Goal: Information Seeking & Learning: Learn about a topic

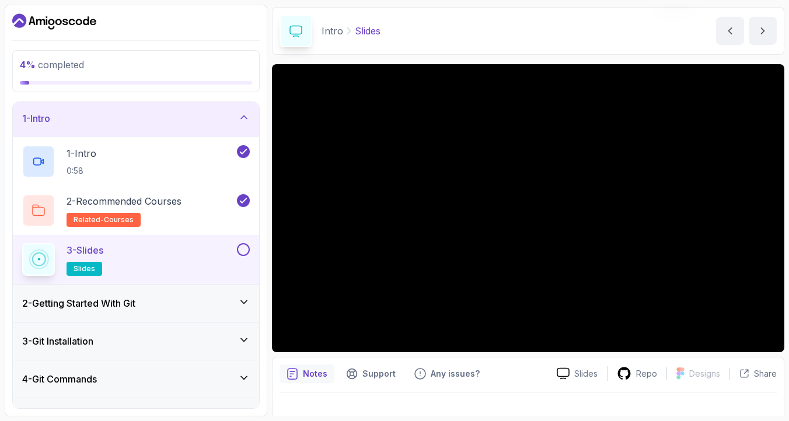
scroll to position [42, 0]
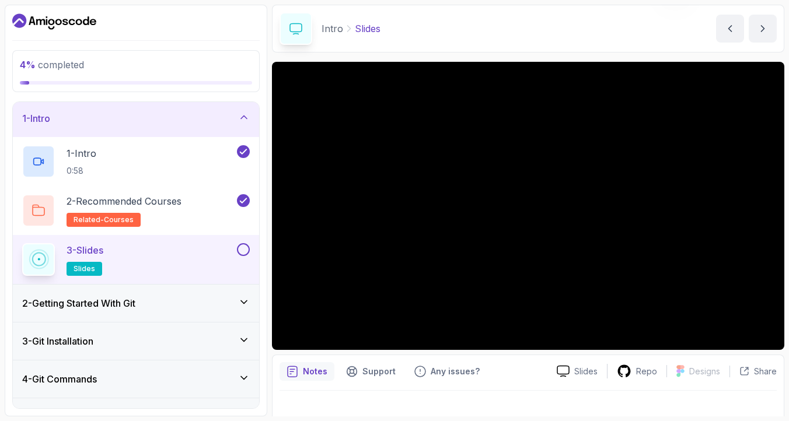
click at [189, 305] on div "2 - Getting Started With Git" at bounding box center [136, 303] width 228 height 14
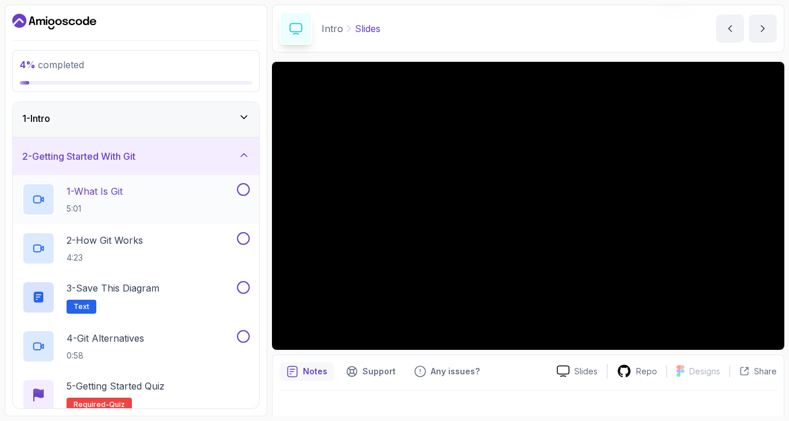
click at [233, 195] on div "1 - What Is Git 5:01" at bounding box center [128, 199] width 212 height 33
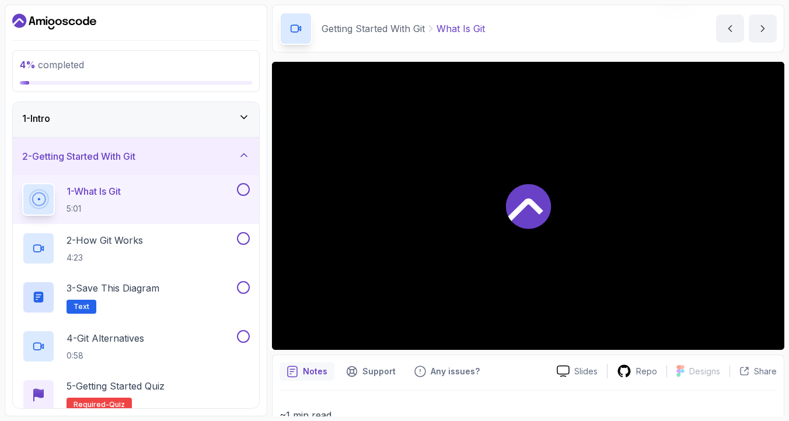
click at [514, 205] on icon at bounding box center [528, 206] width 45 height 45
click at [178, 244] on div "2 - How Git Works 4:23" at bounding box center [128, 248] width 212 height 33
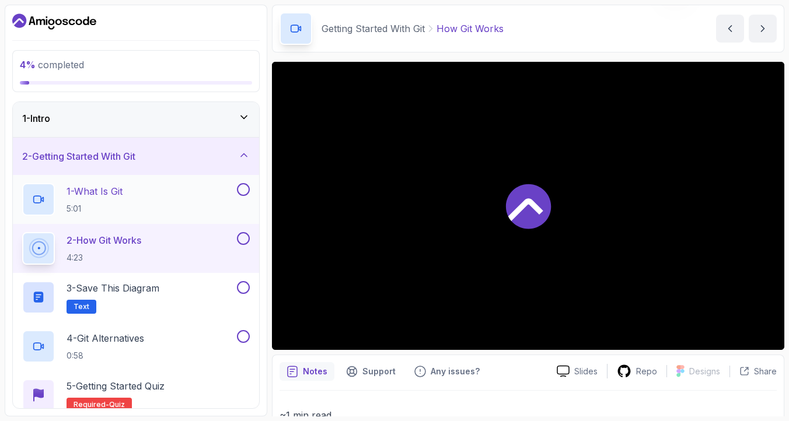
click at [175, 205] on div "1 - What Is Git 5:01" at bounding box center [128, 199] width 212 height 33
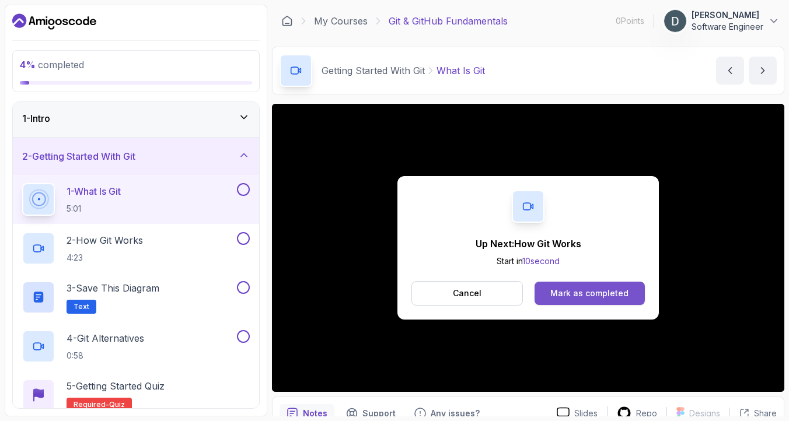
click at [607, 289] on div "Mark as completed" at bounding box center [589, 294] width 78 height 12
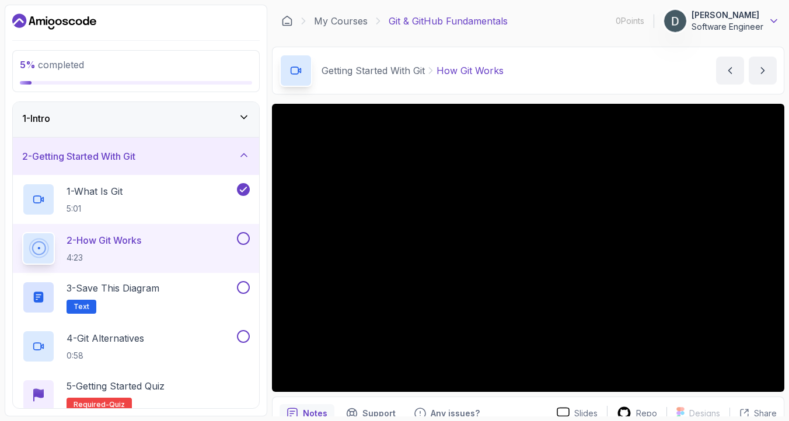
click at [776, 20] on icon at bounding box center [774, 21] width 6 height 3
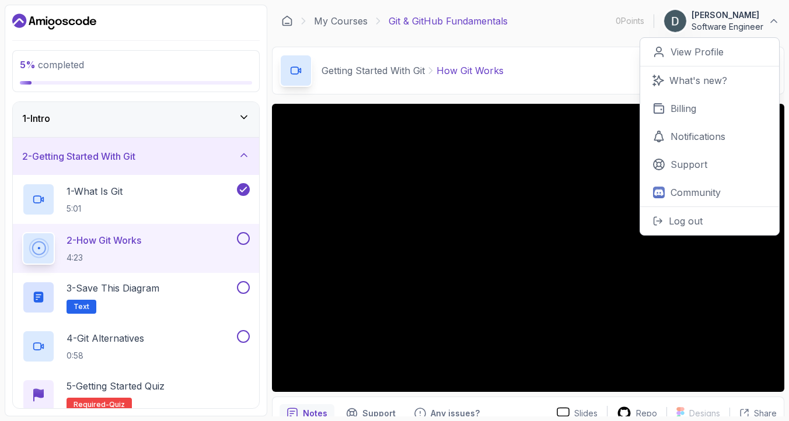
click at [608, 62] on div "Getting Started With Git How Git Works How Git Works by [PERSON_NAME]" at bounding box center [528, 71] width 512 height 48
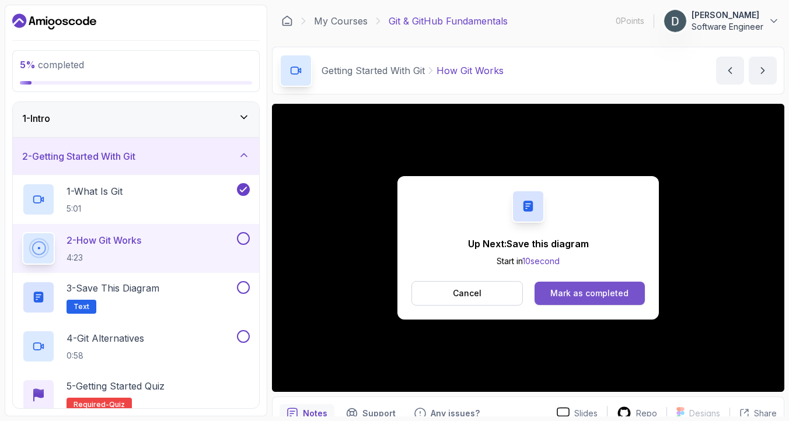
click at [605, 286] on button "Mark as completed" at bounding box center [589, 293] width 110 height 23
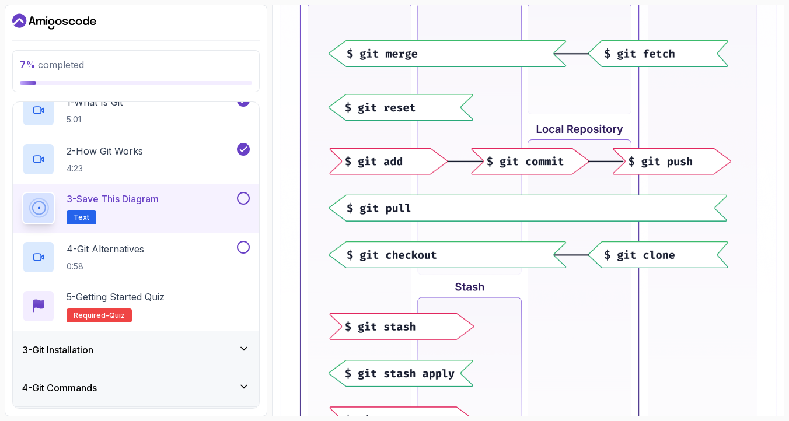
scroll to position [434, 0]
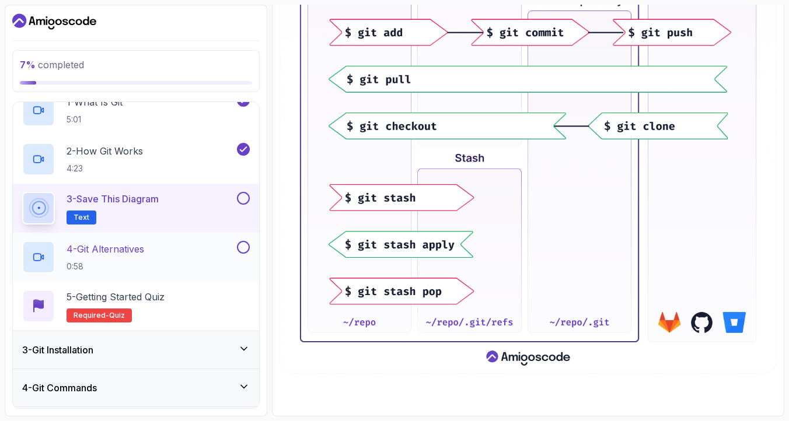
click at [201, 238] on div "4 - Git Alternatives 0:58" at bounding box center [136, 257] width 246 height 49
click at [229, 256] on div "4 - Git Alternatives 0:58" at bounding box center [128, 257] width 212 height 33
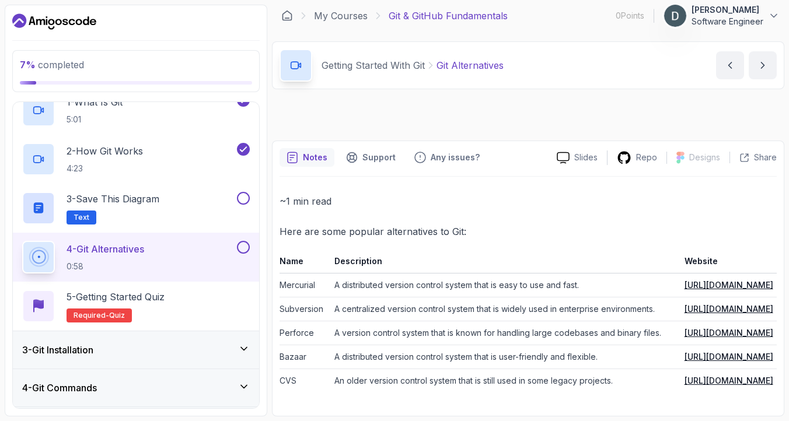
scroll to position [10, 0]
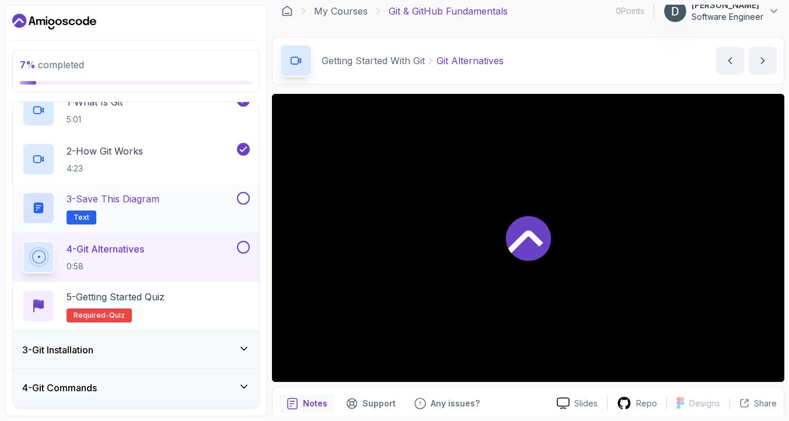
click at [209, 218] on div "3 - Save this diagram Text" at bounding box center [128, 208] width 212 height 33
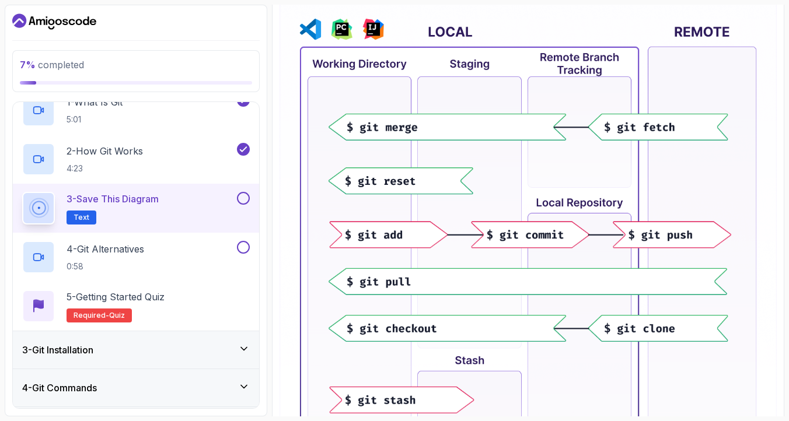
scroll to position [233, 0]
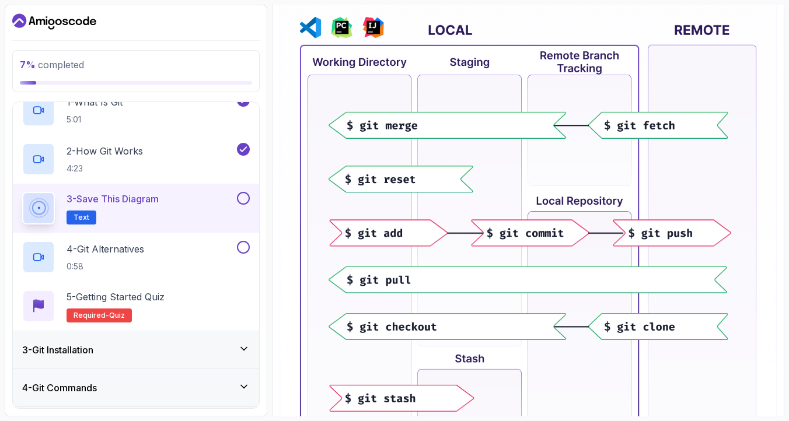
click at [246, 196] on button at bounding box center [243, 198] width 13 height 13
click at [244, 197] on icon at bounding box center [243, 199] width 11 height 12
click at [244, 198] on button at bounding box center [243, 198] width 13 height 13
click at [243, 243] on button at bounding box center [243, 247] width 13 height 13
click at [243, 244] on icon at bounding box center [243, 248] width 11 height 12
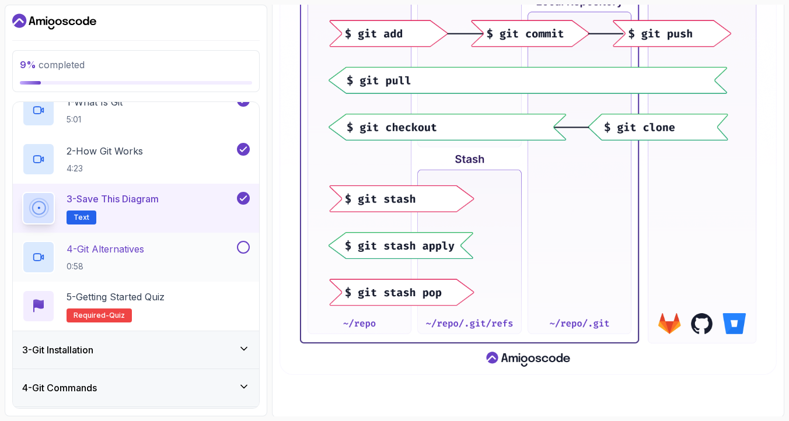
scroll to position [434, 0]
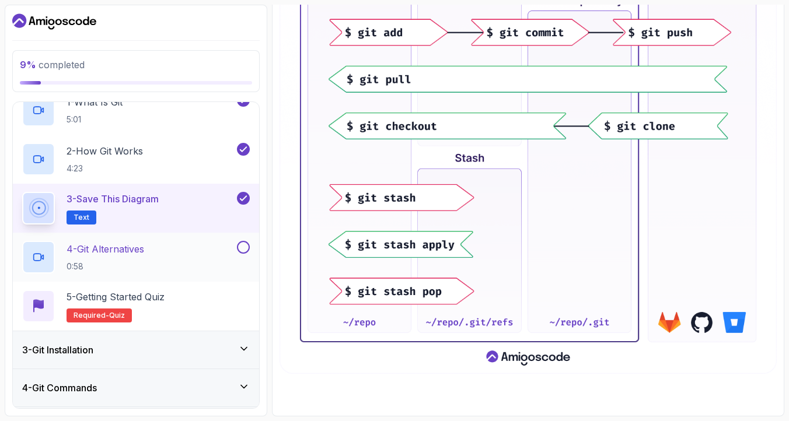
click at [239, 247] on button at bounding box center [243, 247] width 13 height 13
click at [218, 306] on div "5 - Getting Started Quiz Required- quiz" at bounding box center [136, 306] width 228 height 33
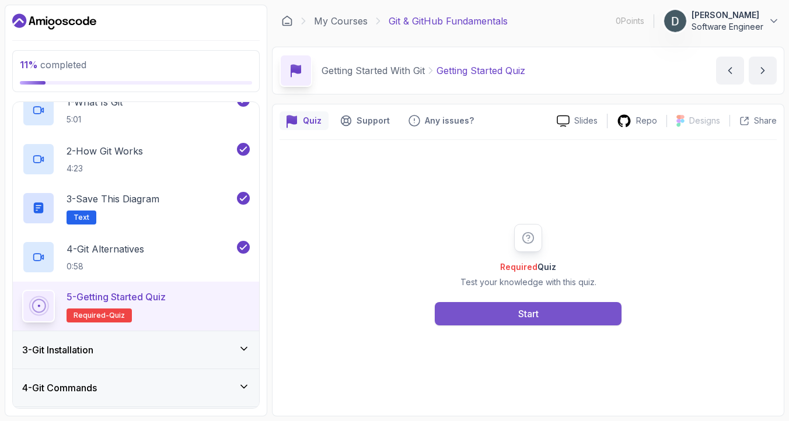
click at [521, 309] on div "Start" at bounding box center [528, 314] width 20 height 14
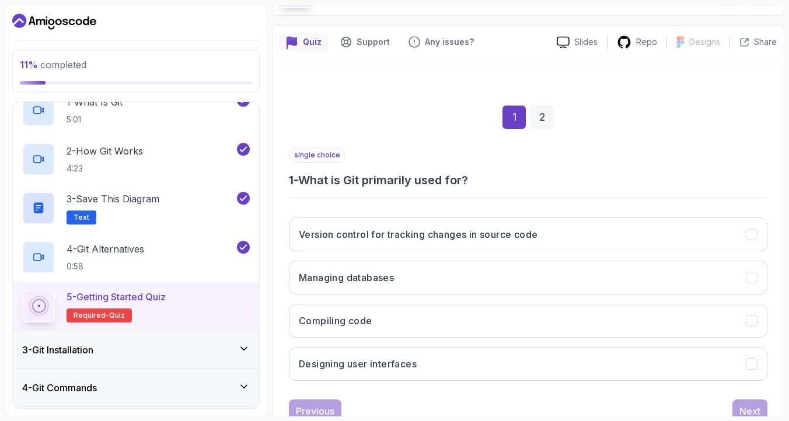
scroll to position [118, 0]
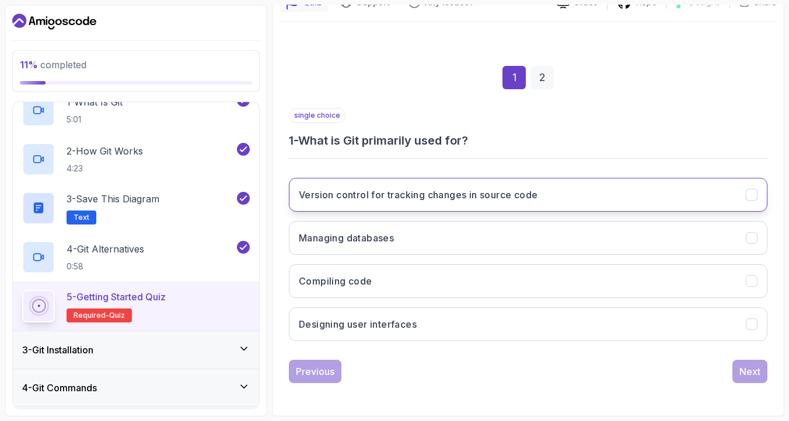
click at [414, 207] on button "Version control for tracking changes in source code" at bounding box center [528, 195] width 478 height 34
click at [740, 365] on div "Next" at bounding box center [749, 372] width 21 height 14
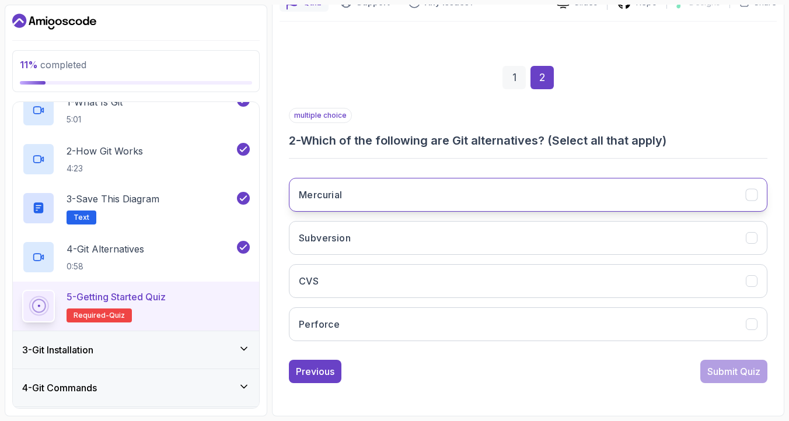
click at [344, 207] on button "Mercurial" at bounding box center [528, 195] width 478 height 34
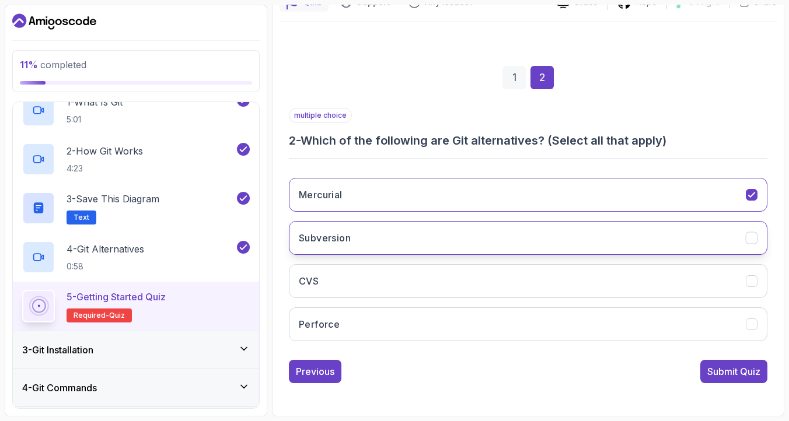
click at [469, 246] on button "Subversion" at bounding box center [528, 238] width 478 height 34
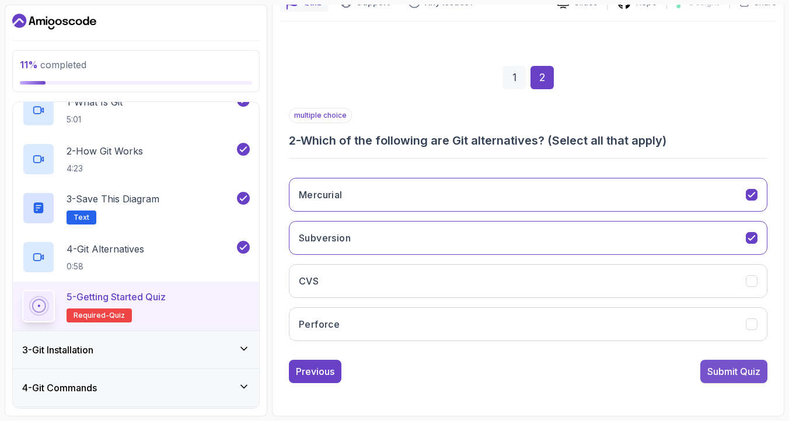
click at [718, 365] on div "Submit Quiz" at bounding box center [733, 372] width 53 height 14
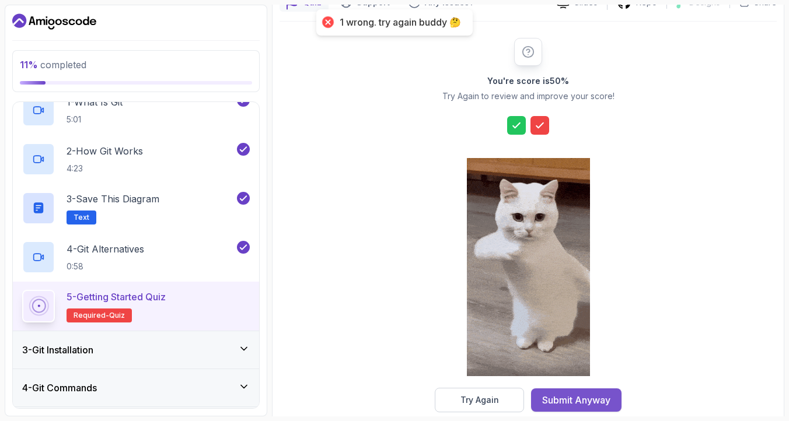
click at [566, 404] on div "Submit Anyway" at bounding box center [576, 400] width 68 height 14
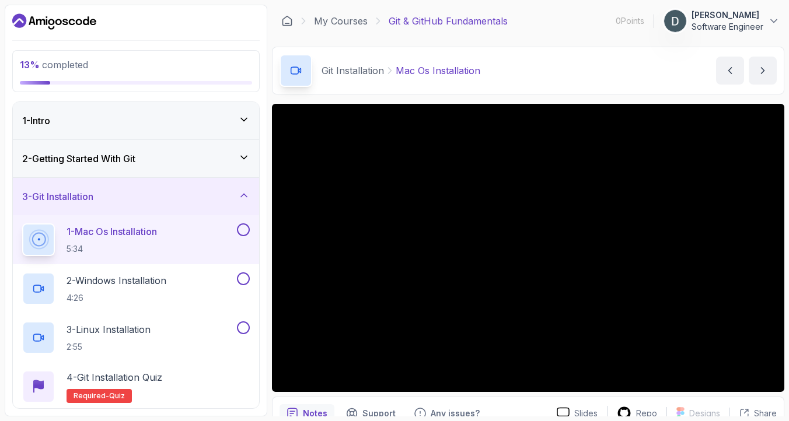
click at [135, 159] on h3 "2 - Getting Started With Git" at bounding box center [78, 159] width 113 height 14
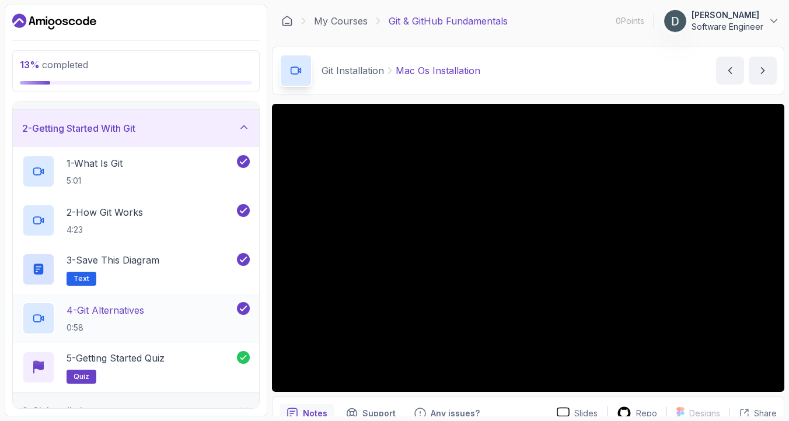
scroll to position [96, 0]
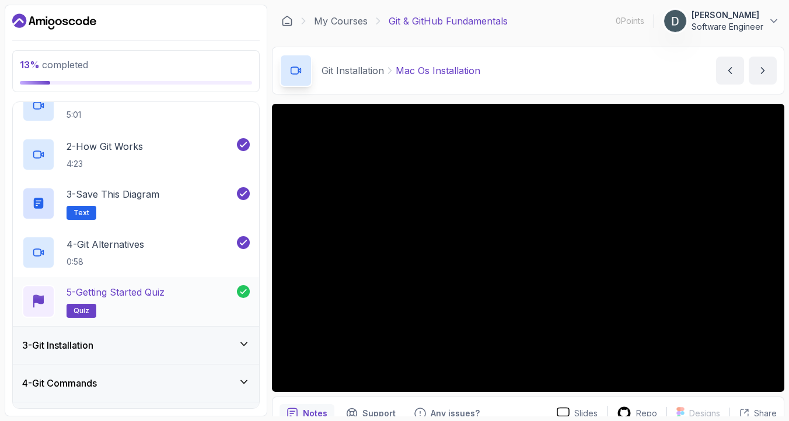
click at [165, 291] on p "5 - Getting Started Quiz" at bounding box center [116, 292] width 98 height 14
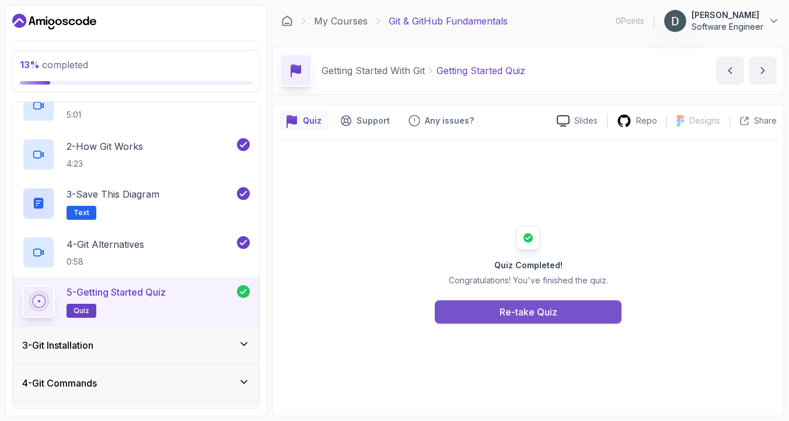
click at [516, 315] on div "Re-take Quiz" at bounding box center [528, 312] width 58 height 14
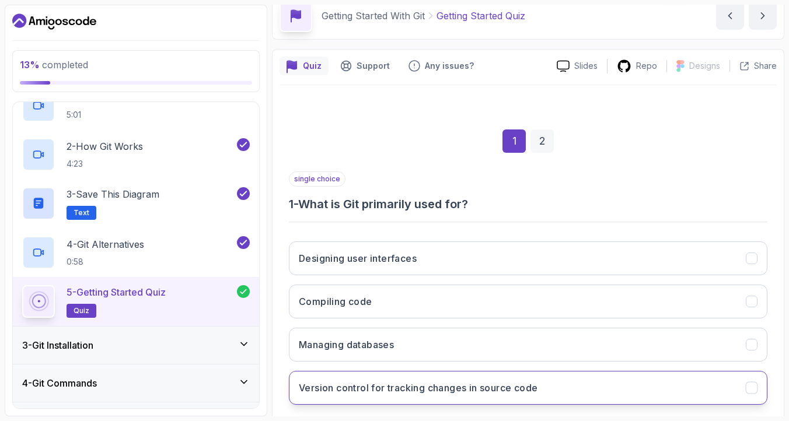
click at [421, 382] on h3 "Version control for tracking changes in source code" at bounding box center [418, 388] width 239 height 14
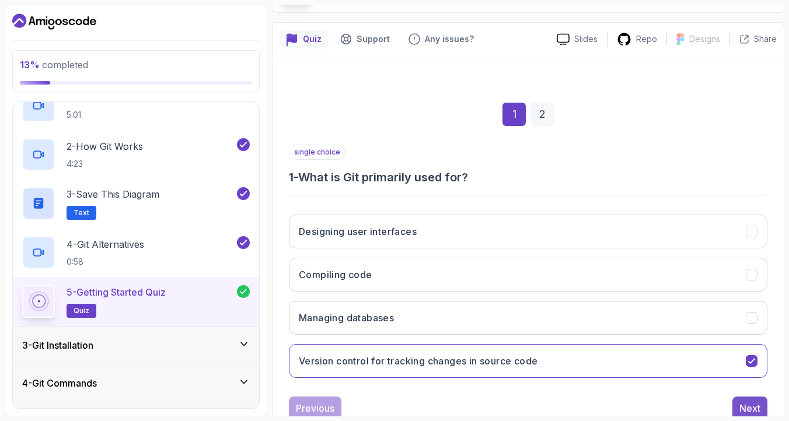
scroll to position [96, 0]
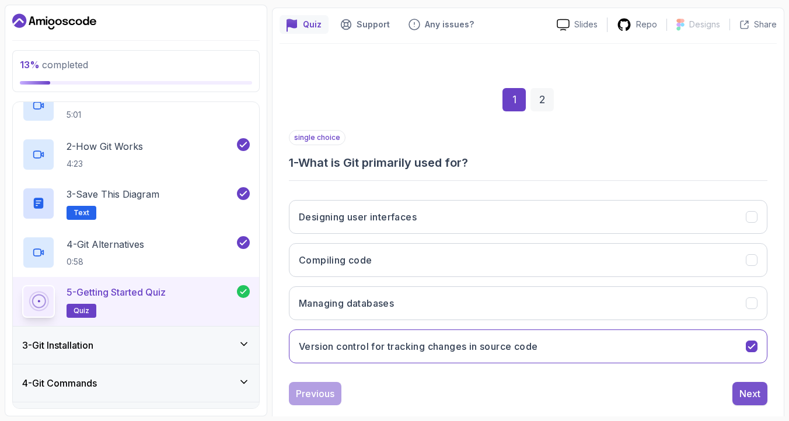
click at [746, 397] on div "Next" at bounding box center [749, 394] width 21 height 14
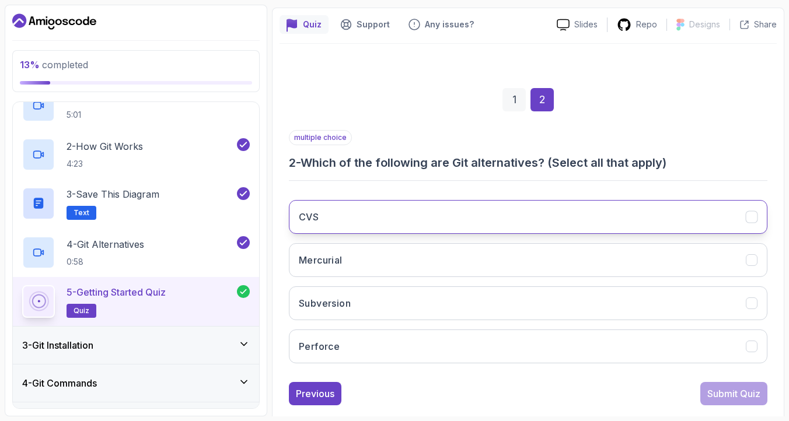
click at [306, 218] on h3 "CVS" at bounding box center [309, 217] width 20 height 14
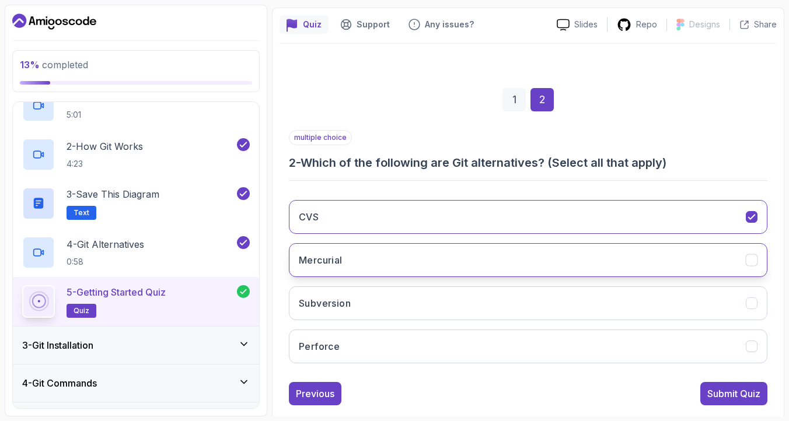
click at [340, 251] on button "Mercurial" at bounding box center [528, 260] width 478 height 34
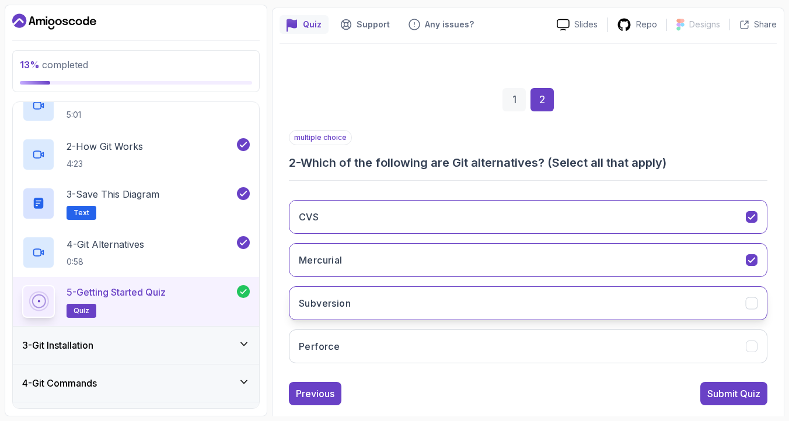
click at [350, 295] on button "Subversion" at bounding box center [528, 303] width 478 height 34
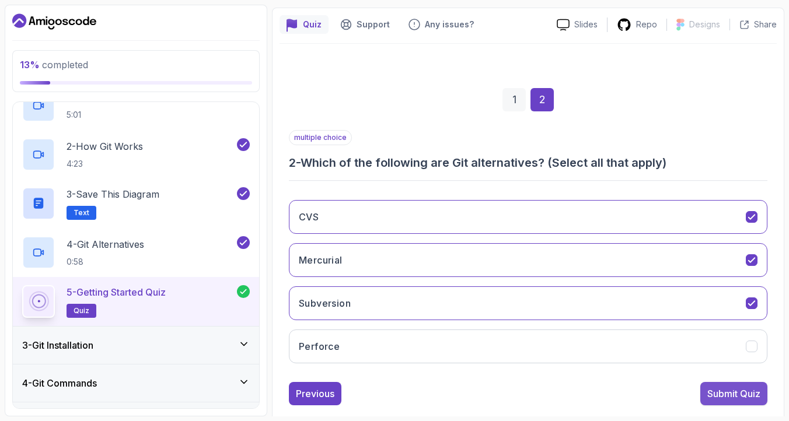
click at [713, 387] on div "Submit Quiz" at bounding box center [733, 394] width 53 height 14
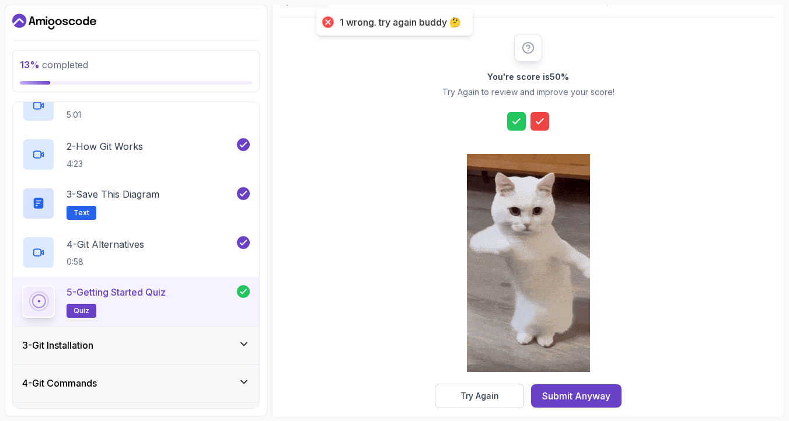
scroll to position [138, 0]
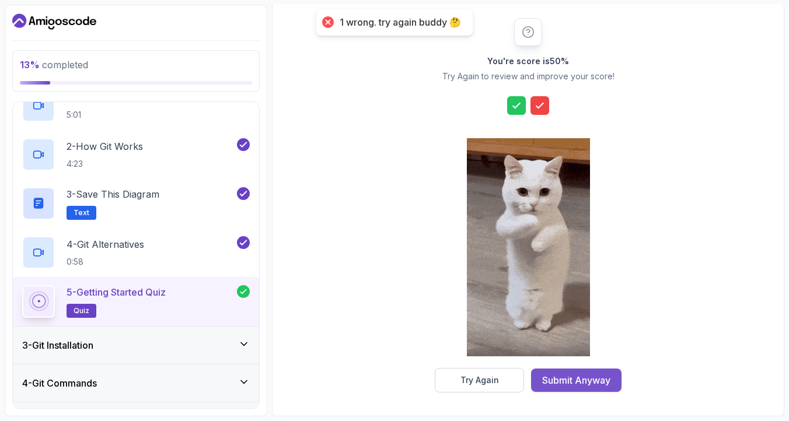
click at [568, 381] on div "Submit Anyway" at bounding box center [576, 380] width 68 height 14
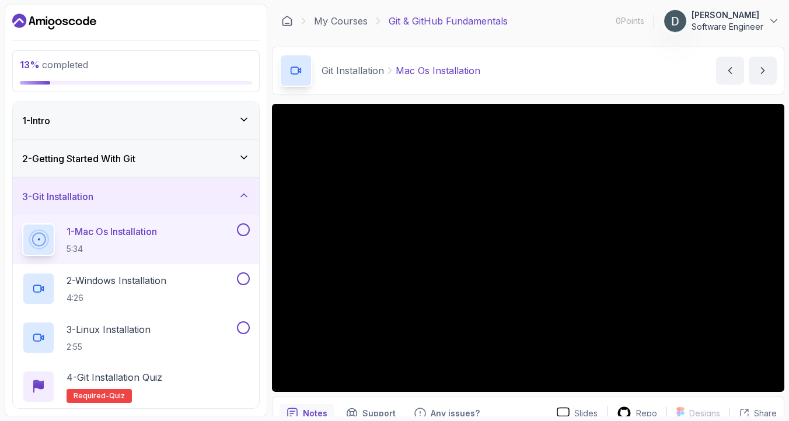
click at [85, 158] on h3 "2 - Getting Started With Git" at bounding box center [78, 159] width 113 height 14
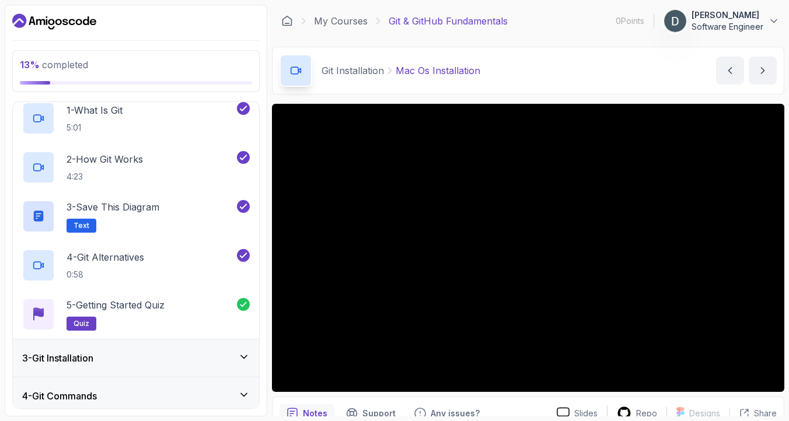
scroll to position [91, 0]
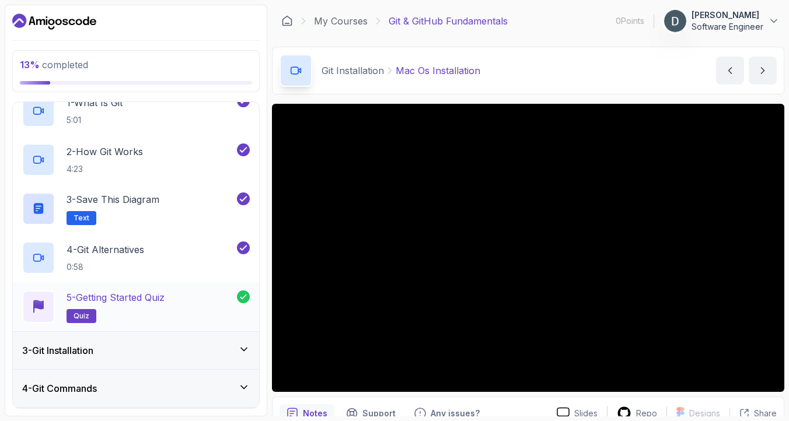
click at [120, 307] on h2 "5 - Getting Started Quiz quiz" at bounding box center [116, 307] width 98 height 33
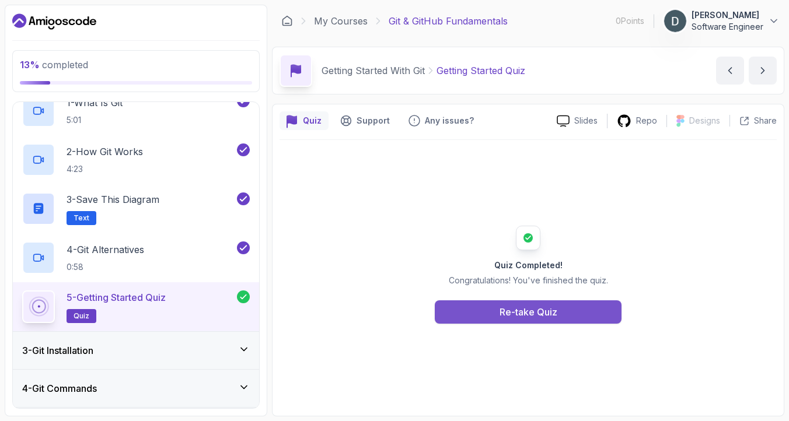
click at [543, 314] on div "Re-take Quiz" at bounding box center [528, 312] width 58 height 14
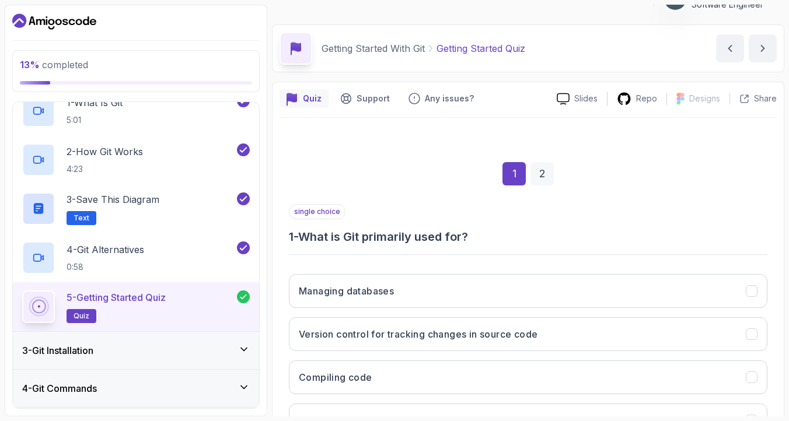
scroll to position [118, 0]
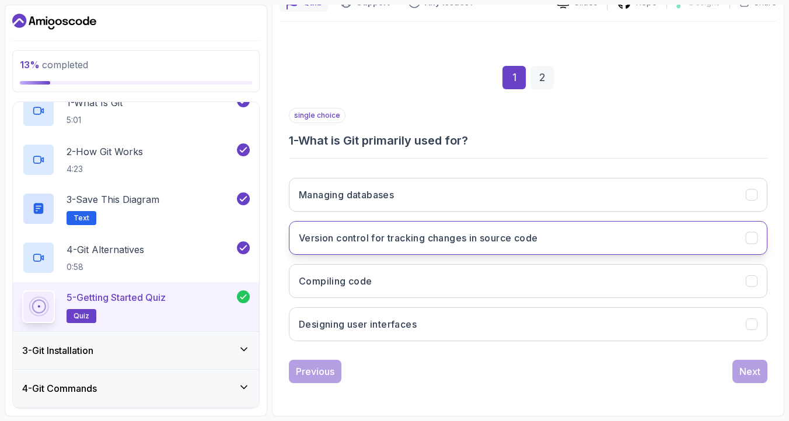
click at [363, 229] on button "Version control for tracking changes in source code" at bounding box center [528, 238] width 478 height 34
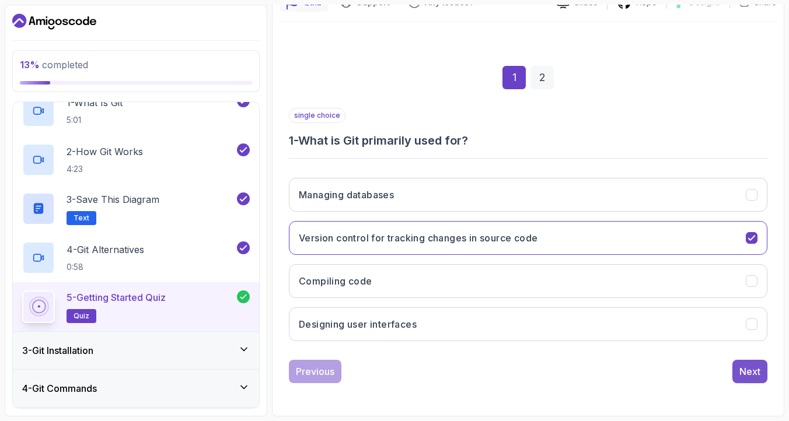
click at [753, 360] on button "Next" at bounding box center [749, 371] width 35 height 23
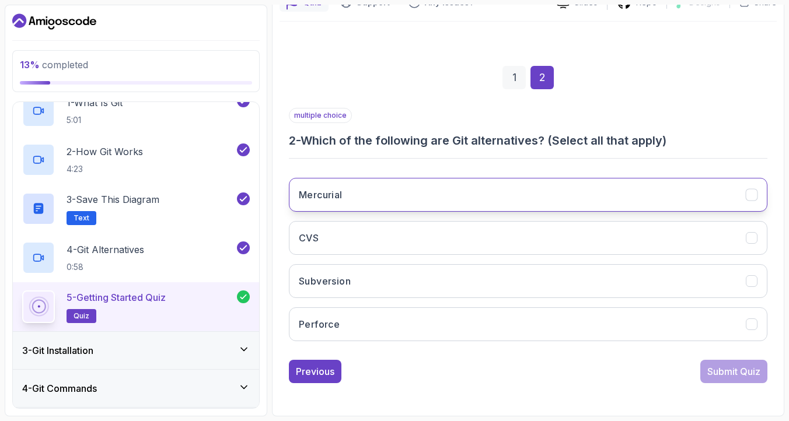
click at [351, 190] on button "Mercurial" at bounding box center [528, 195] width 478 height 34
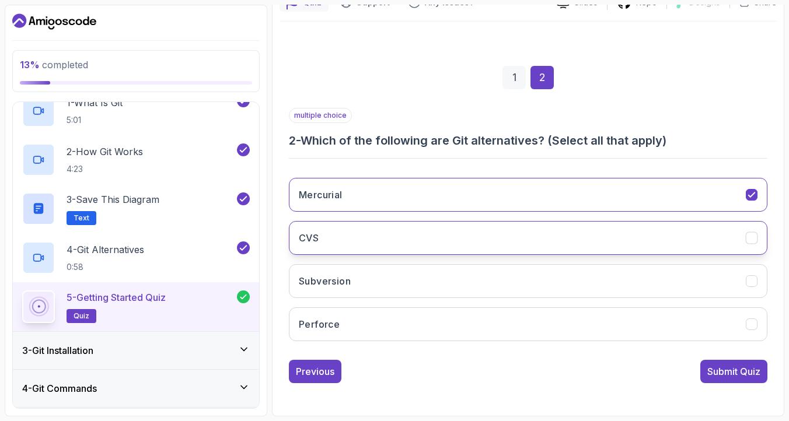
click at [335, 233] on button "CVS" at bounding box center [528, 238] width 478 height 34
click at [351, 291] on button "Subversion" at bounding box center [528, 281] width 478 height 34
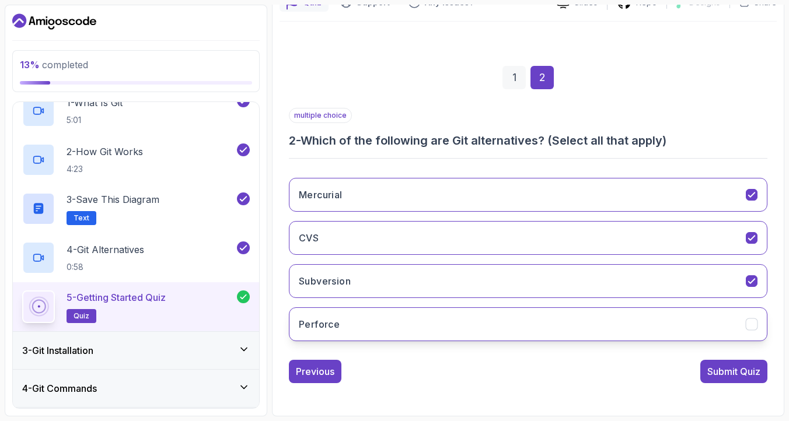
click at [355, 321] on button "Perforce" at bounding box center [528, 324] width 478 height 34
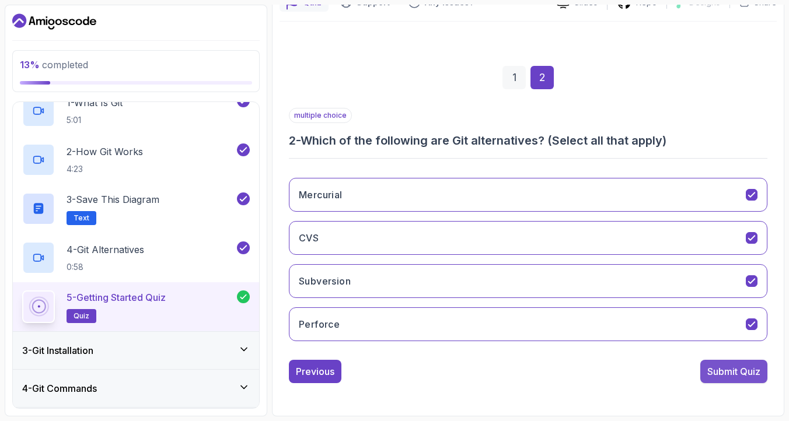
click at [738, 367] on div "Submit Quiz" at bounding box center [733, 372] width 53 height 14
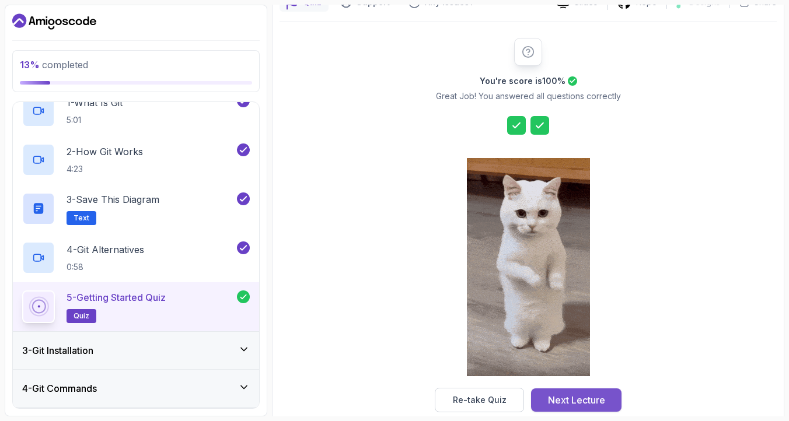
click at [578, 400] on div "Next Lecture" at bounding box center [576, 400] width 57 height 14
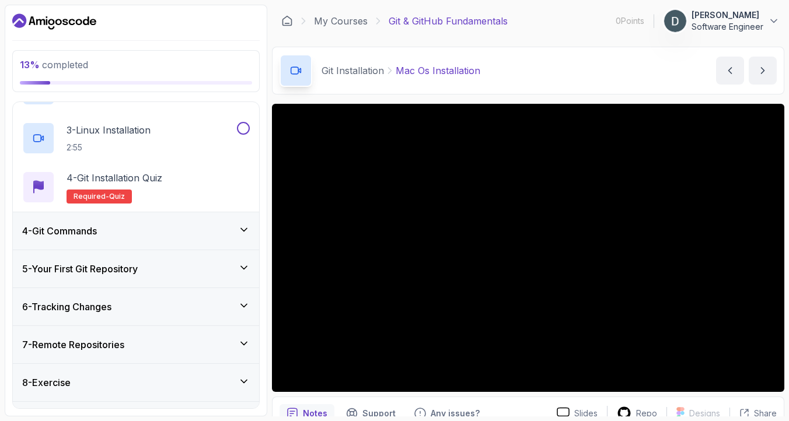
scroll to position [230, 0]
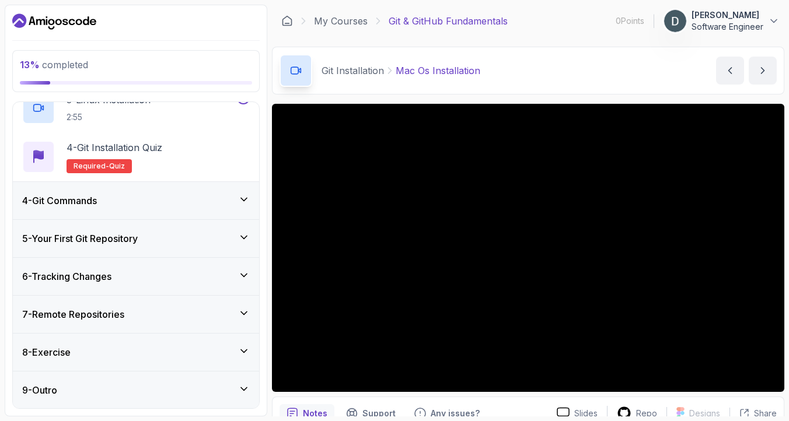
click at [113, 187] on div "4 - Git Commands" at bounding box center [136, 200] width 246 height 37
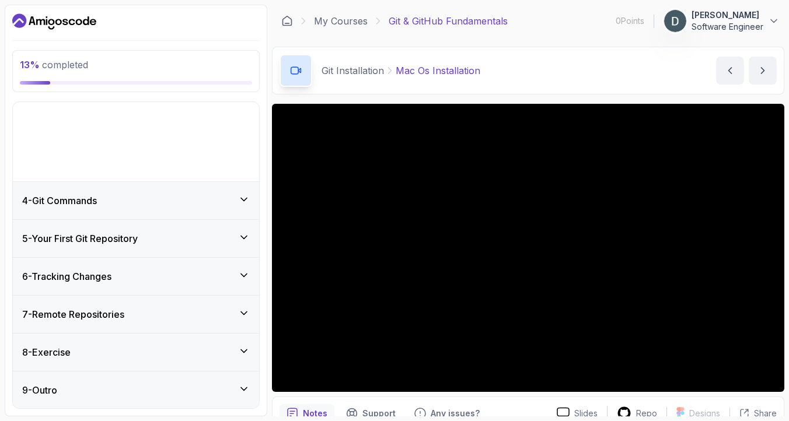
scroll to position [34, 0]
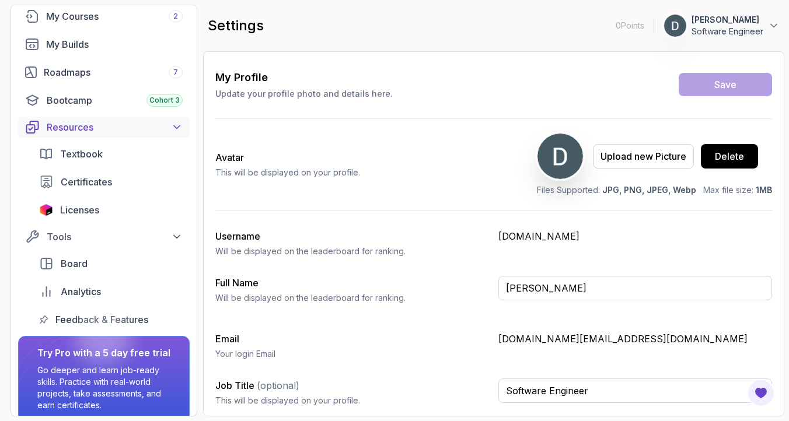
scroll to position [135, 0]
